Goal: Information Seeking & Learning: Learn about a topic

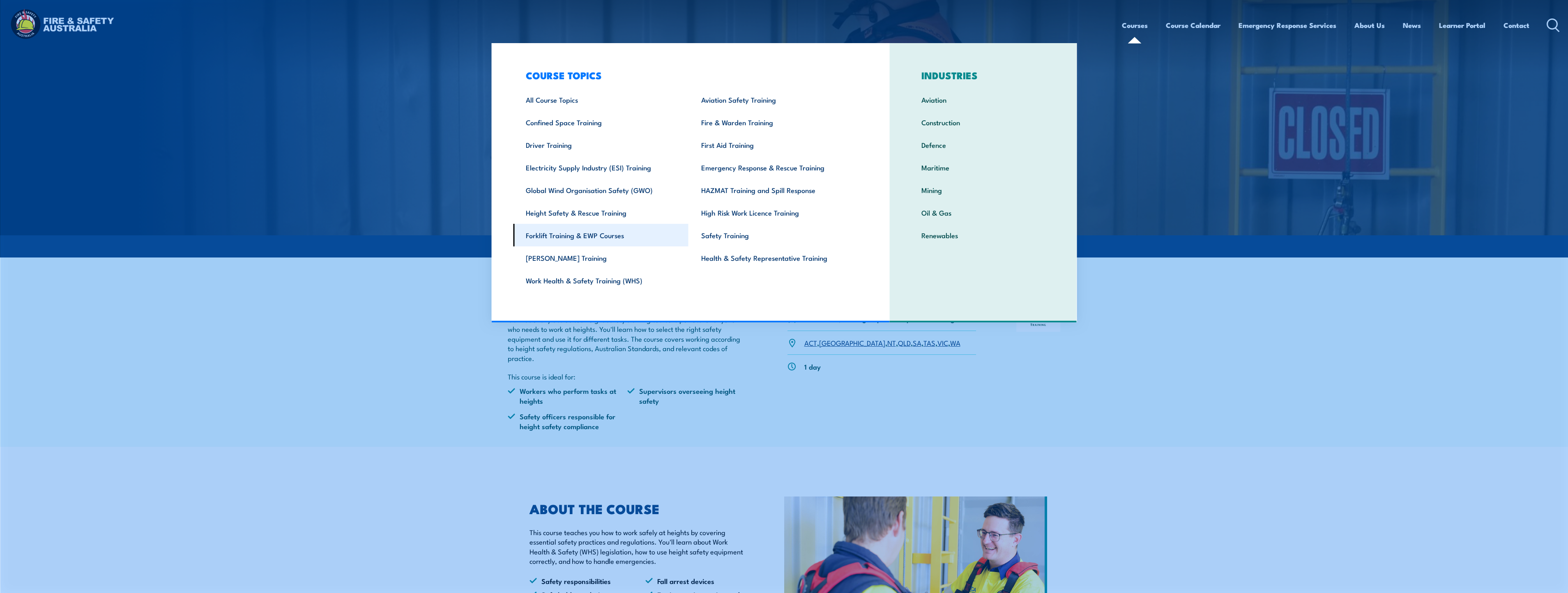
click at [537, 235] on link "Forklift Training & EWP Courses" at bounding box center [601, 235] width 175 height 23
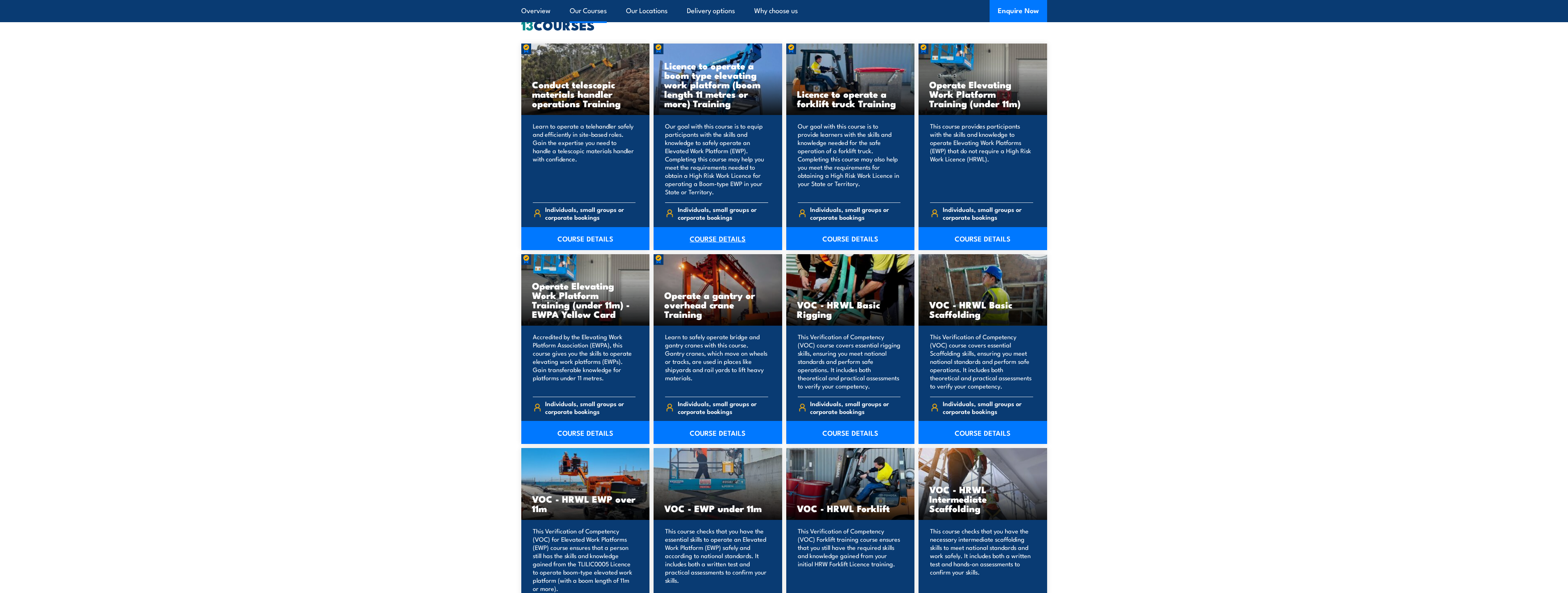
scroll to position [657, 0]
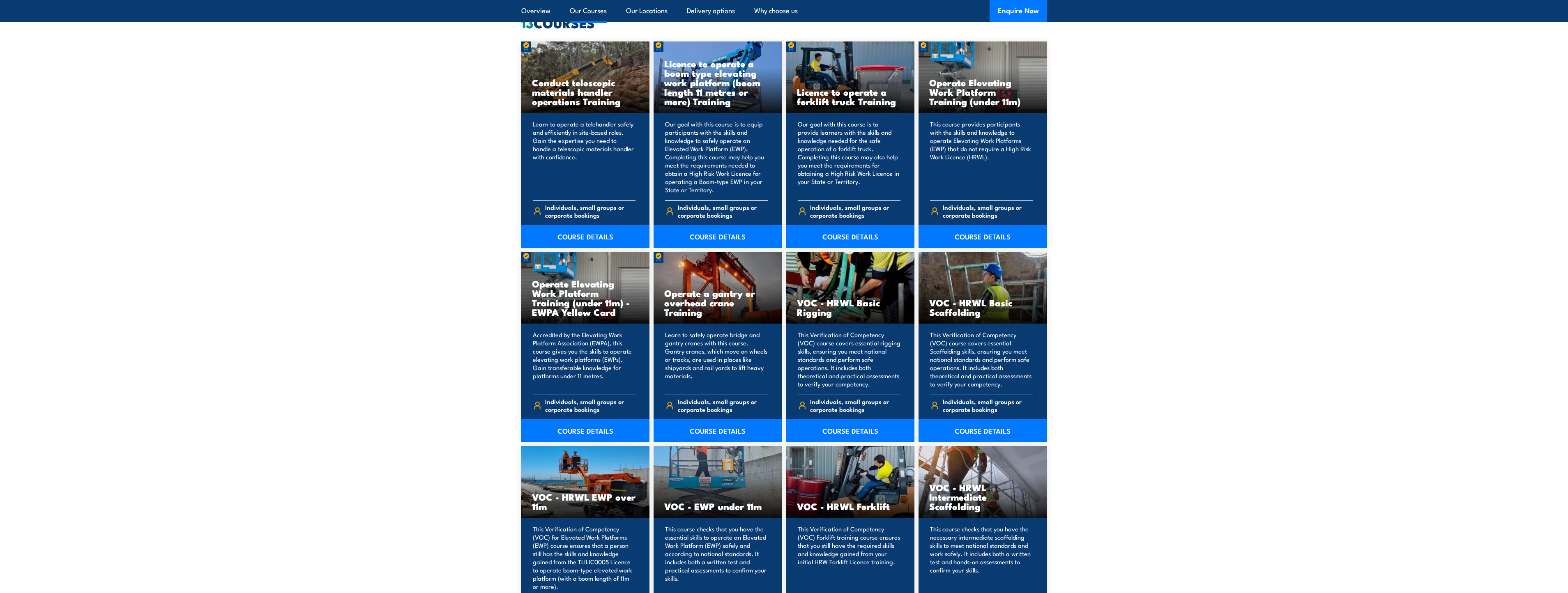
click at [714, 238] on link "COURSE DETAILS" at bounding box center [718, 237] width 128 height 23
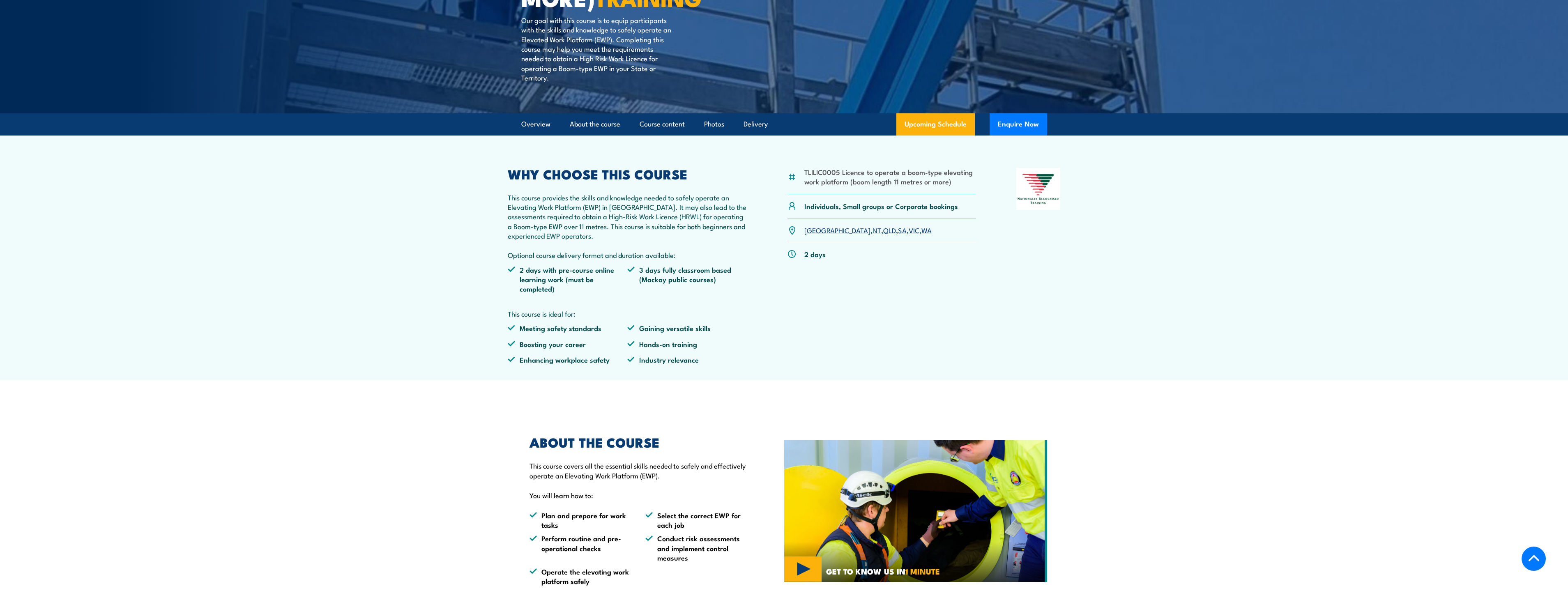
scroll to position [164, 0]
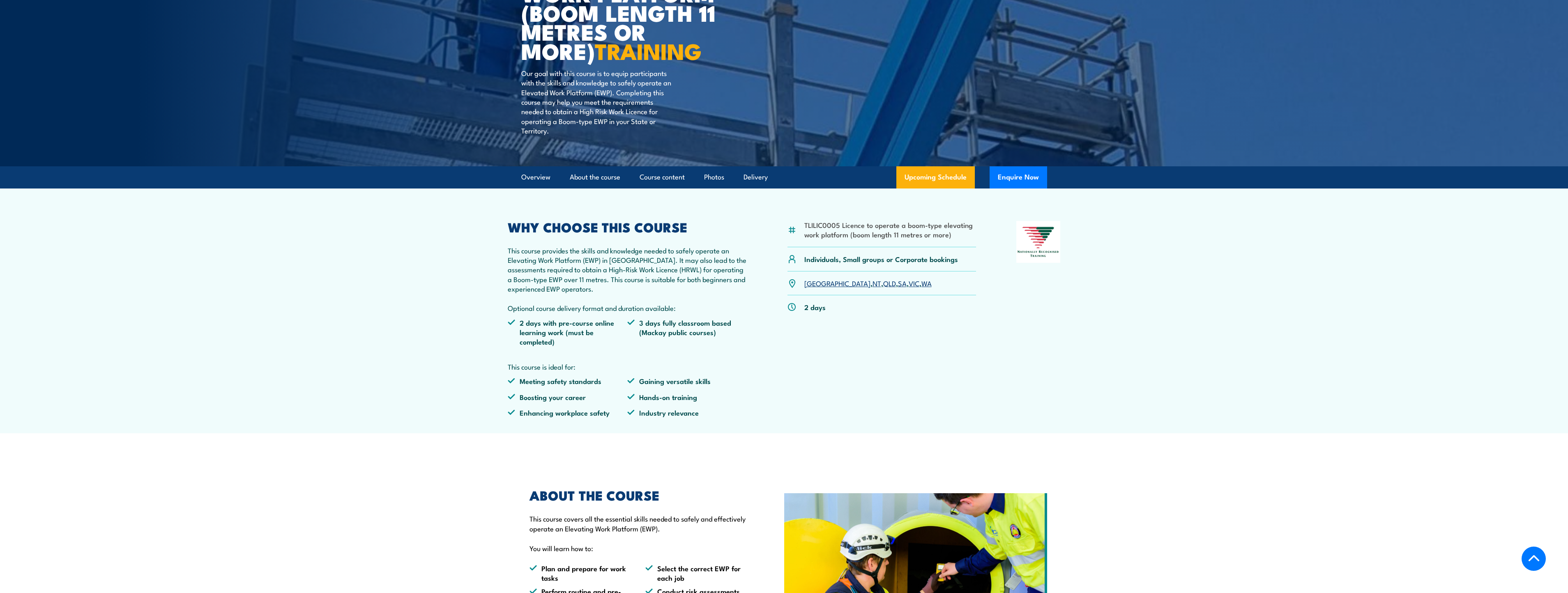
click at [922, 285] on link "WA" at bounding box center [926, 283] width 10 height 10
